Goal: Navigation & Orientation: Find specific page/section

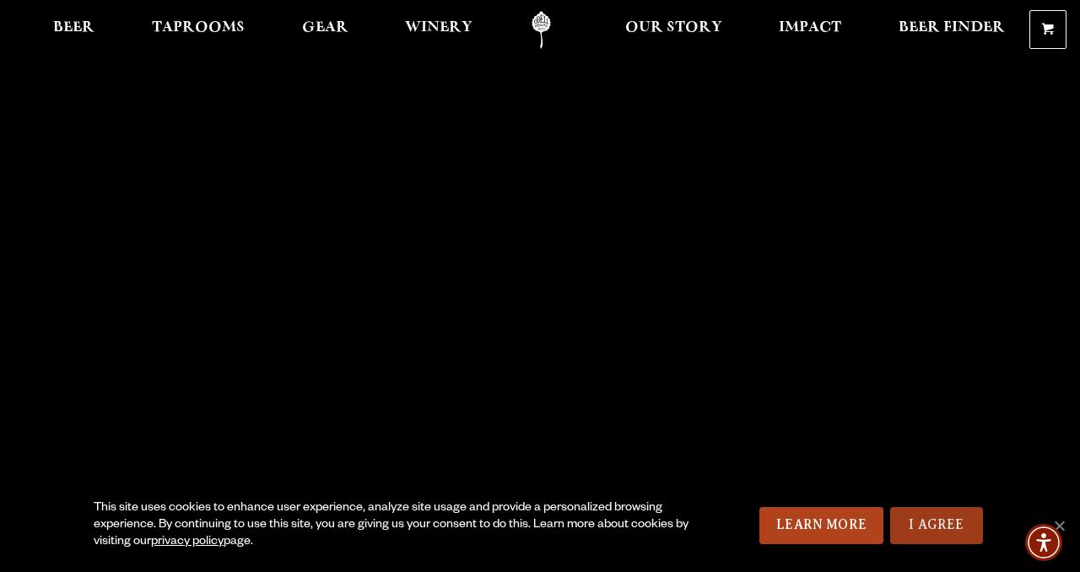
click at [946, 529] on link "I Agree" at bounding box center [936, 525] width 93 height 37
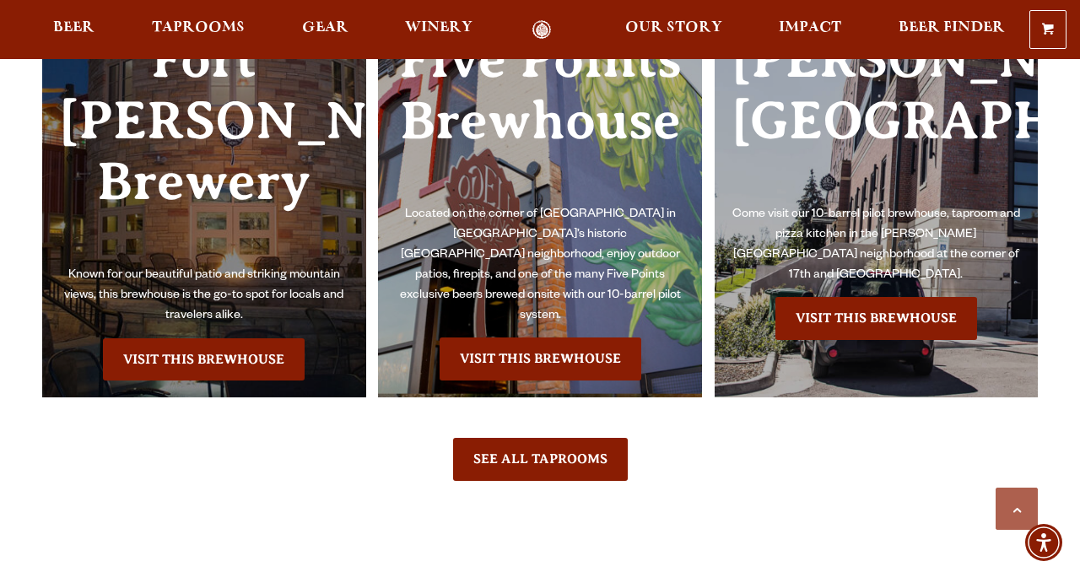
scroll to position [4888, 0]
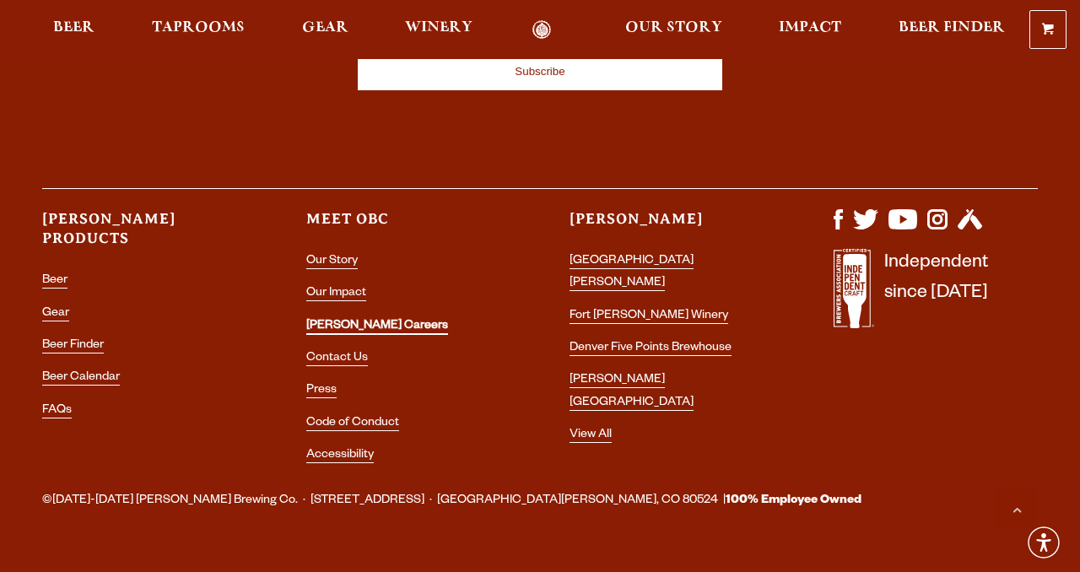
click at [326, 320] on link "[PERSON_NAME] Careers" at bounding box center [377, 327] width 142 height 15
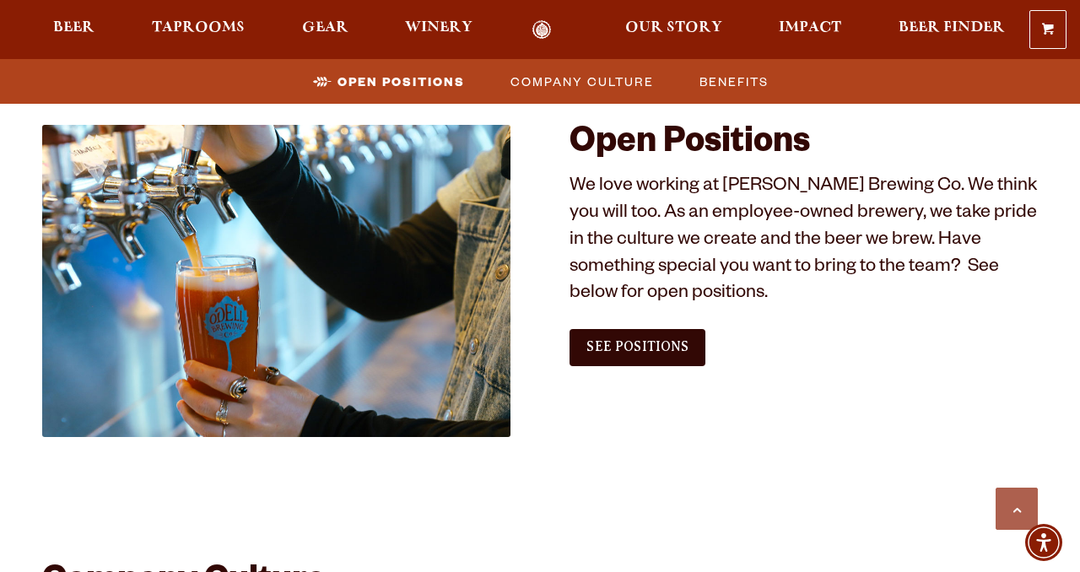
scroll to position [1049, 0]
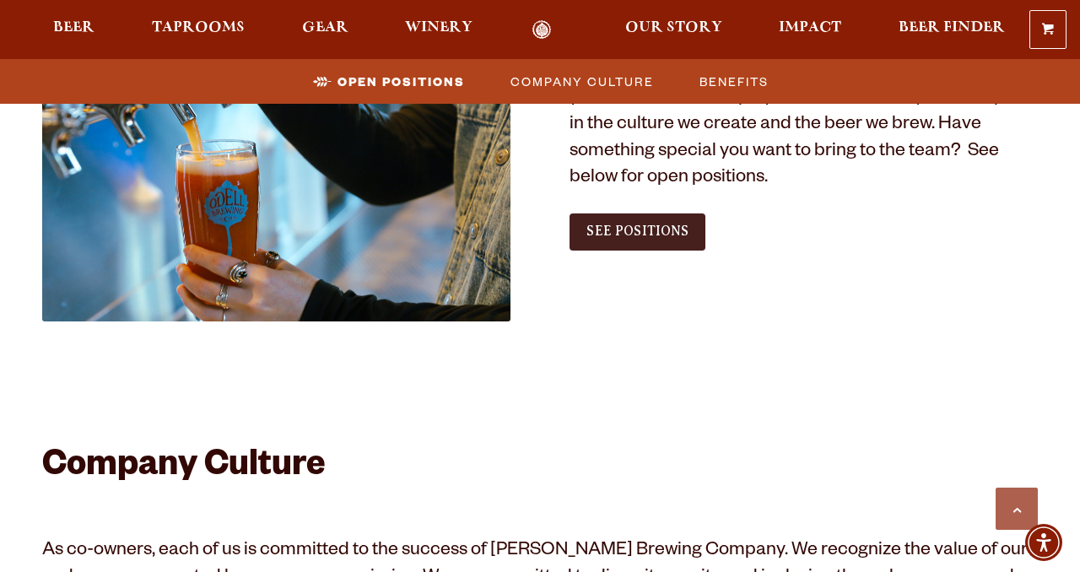
click at [625, 229] on span "See Positions" at bounding box center [638, 231] width 102 height 15
